Goal: Task Accomplishment & Management: Manage account settings

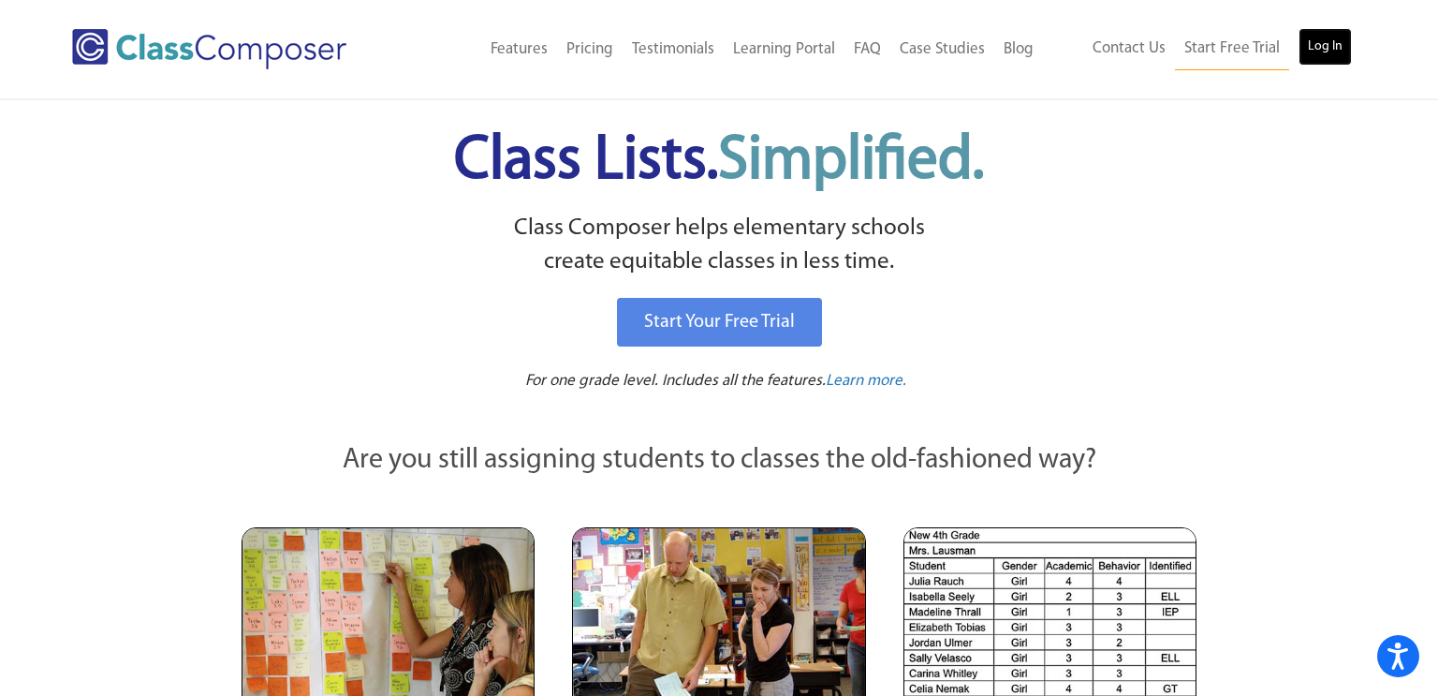
click at [1324, 43] on link "Log In" at bounding box center [1324, 46] width 53 height 37
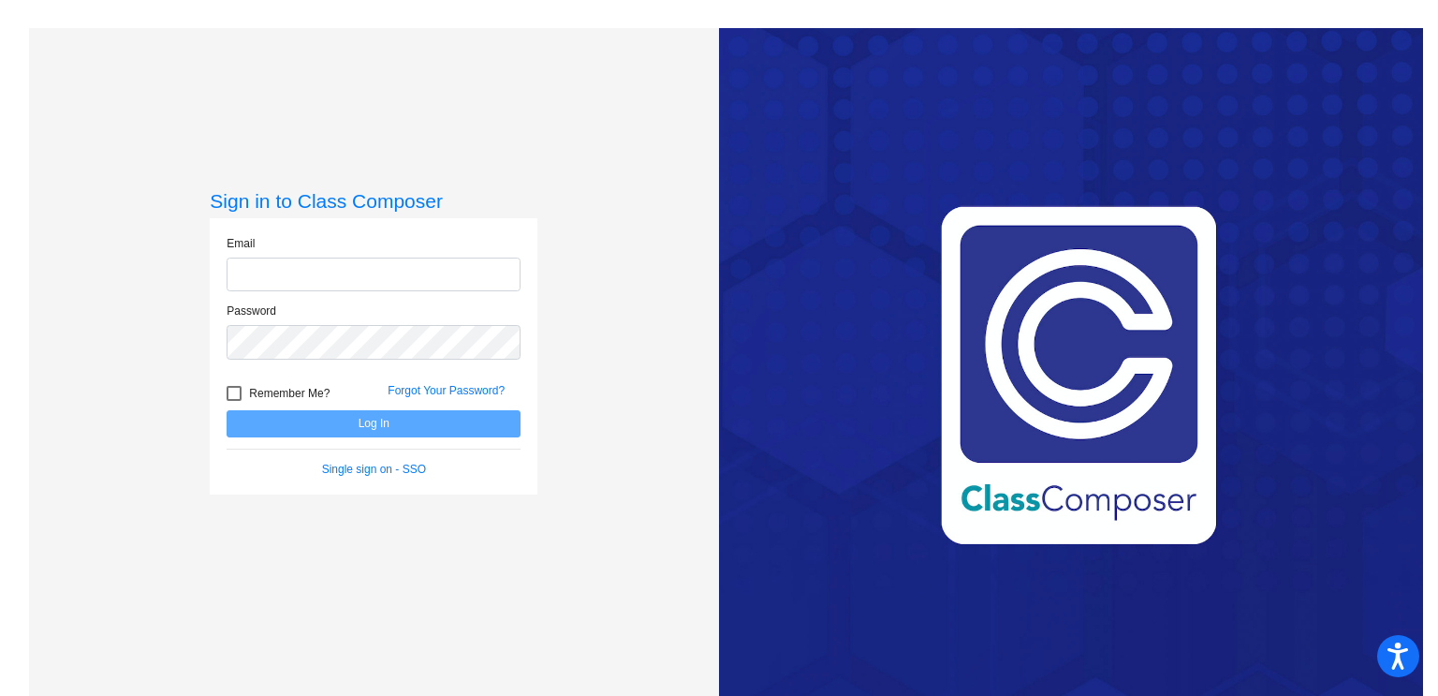
type input "[EMAIL_ADDRESS][DOMAIN_NAME]"
click at [230, 392] on div at bounding box center [234, 393] width 15 height 15
click at [233, 401] on input "Remember Me?" at bounding box center [233, 401] width 1 height 1
checkbox input "true"
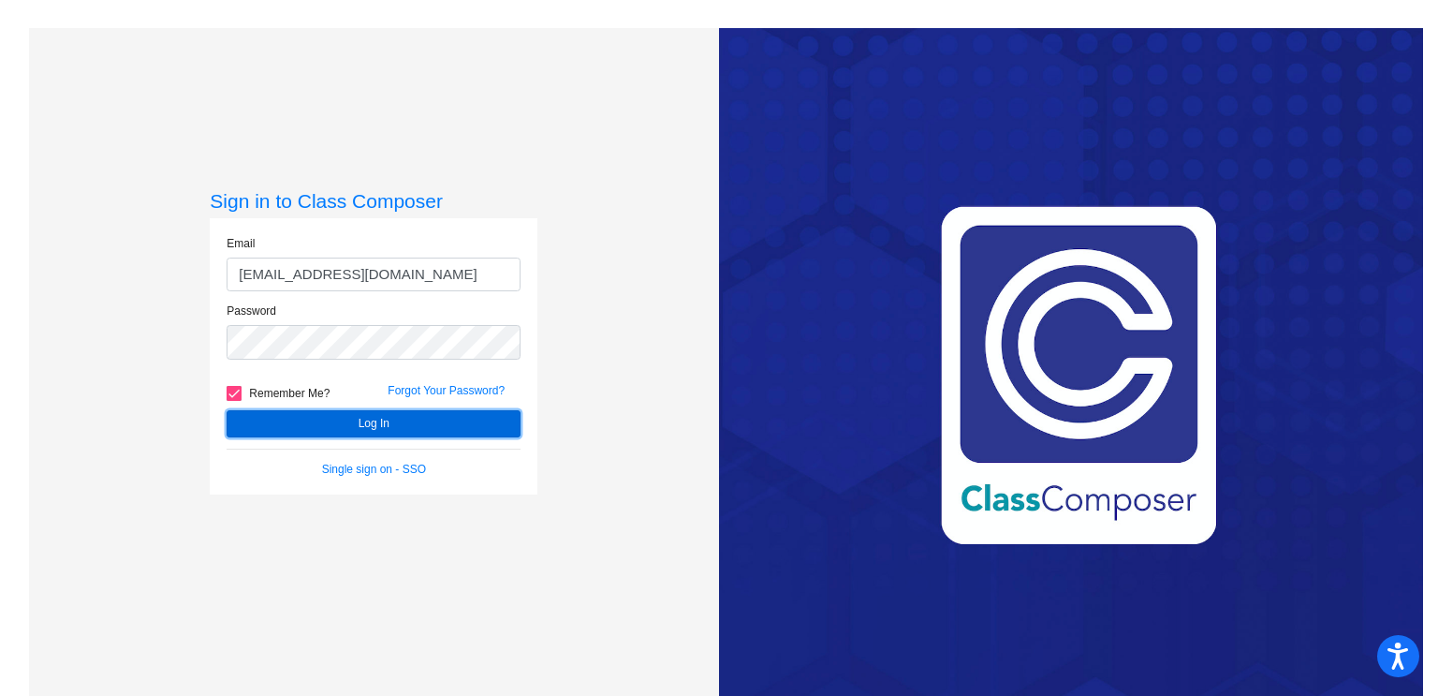
click at [369, 421] on button "Log In" at bounding box center [374, 423] width 294 height 27
